Goal: Information Seeking & Learning: Check status

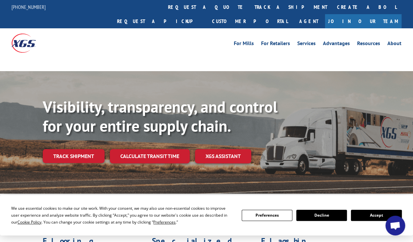
drag, startPoint x: 315, startPoint y: 214, endPoint x: 115, endPoint y: 166, distance: 205.5
click at [297, 200] on div "We use essential cookies to make our site work. With your consent, we may also …" at bounding box center [206, 215] width 413 height 40
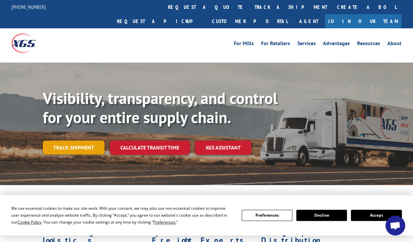
click at [91, 141] on link "Track shipment" at bounding box center [74, 148] width 62 height 14
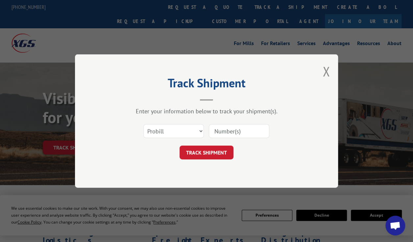
click at [226, 132] on input at bounding box center [239, 131] width 61 height 14
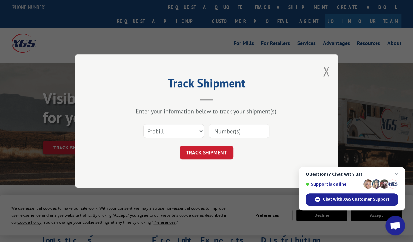
paste input "1000040889"
type input "1000040889"
click at [207, 149] on button "TRACK SHIPMENT" at bounding box center [207, 152] width 54 height 14
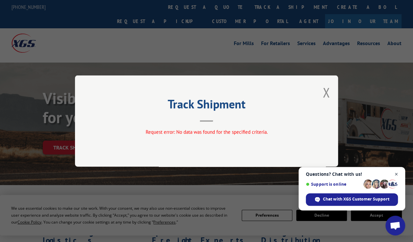
drag, startPoint x: 397, startPoint y: 173, endPoint x: 386, endPoint y: 169, distance: 11.1
click at [397, 173] on span "Close chat" at bounding box center [397, 174] width 8 height 8
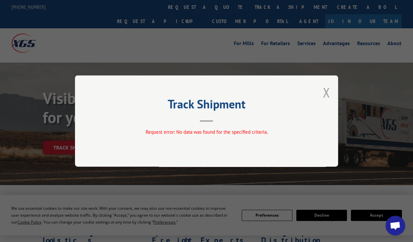
click at [325, 89] on button "Close modal" at bounding box center [326, 92] width 7 height 17
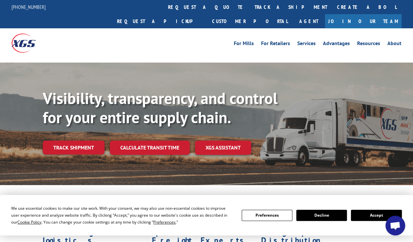
click at [388, 139] on div "Visibility, transparency, and control for your entire supply chain. Track shipm…" at bounding box center [228, 135] width 371 height 92
click at [50, 141] on link "Track shipment" at bounding box center [74, 148] width 62 height 14
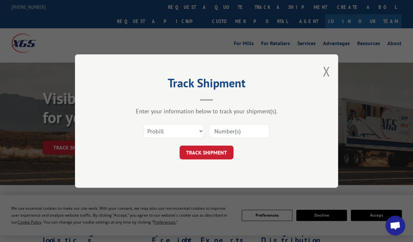
click at [236, 131] on input at bounding box center [239, 131] width 61 height 14
paste input "17233699"
type input "17233699"
click at [220, 151] on button "TRACK SHIPMENT" at bounding box center [207, 152] width 54 height 14
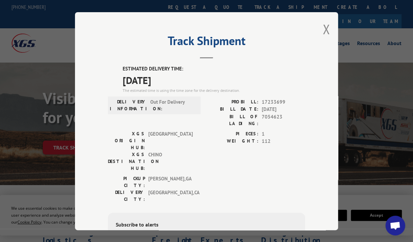
drag, startPoint x: 342, startPoint y: 125, endPoint x: 329, endPoint y: 130, distance: 13.9
click at [342, 125] on div "Track Shipment ESTIMATED DELIVERY TIME: [DATE] The estimated time is using the …" at bounding box center [206, 121] width 413 height 242
drag, startPoint x: 325, startPoint y: 23, endPoint x: 276, endPoint y: 167, distance: 151.5
click at [326, 23] on button "Close modal" at bounding box center [326, 28] width 7 height 17
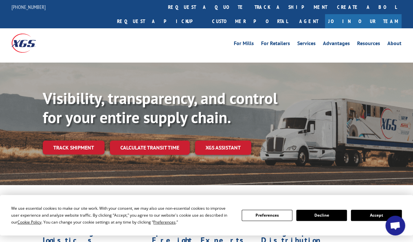
click at [74, 141] on link "Track shipment" at bounding box center [74, 148] width 62 height 14
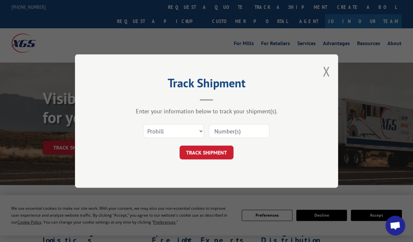
click at [227, 131] on input at bounding box center [239, 131] width 61 height 14
paste input "17479174"
type input "17479174"
click at [203, 154] on button "TRACK SHIPMENT" at bounding box center [207, 152] width 54 height 14
